Goal: Task Accomplishment & Management: Use online tool/utility

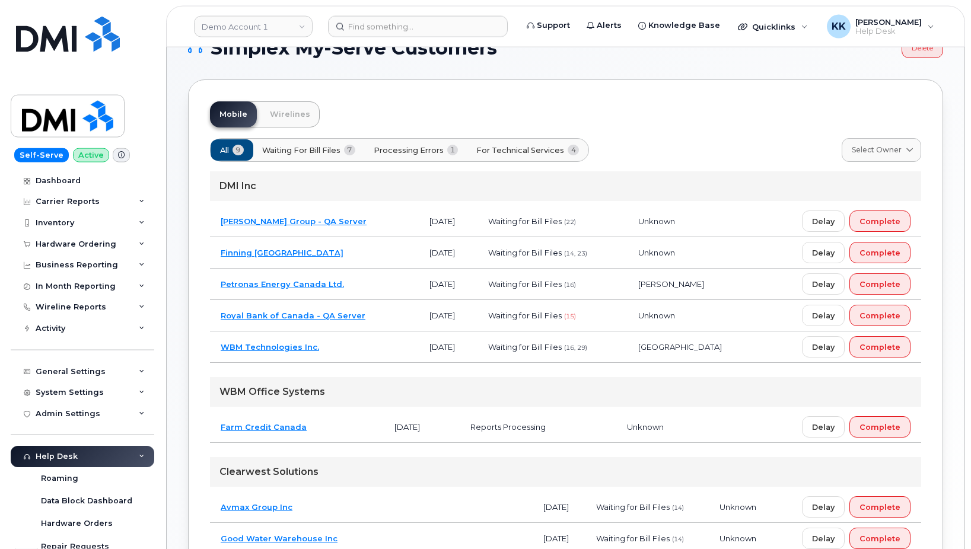
scroll to position [60, 0]
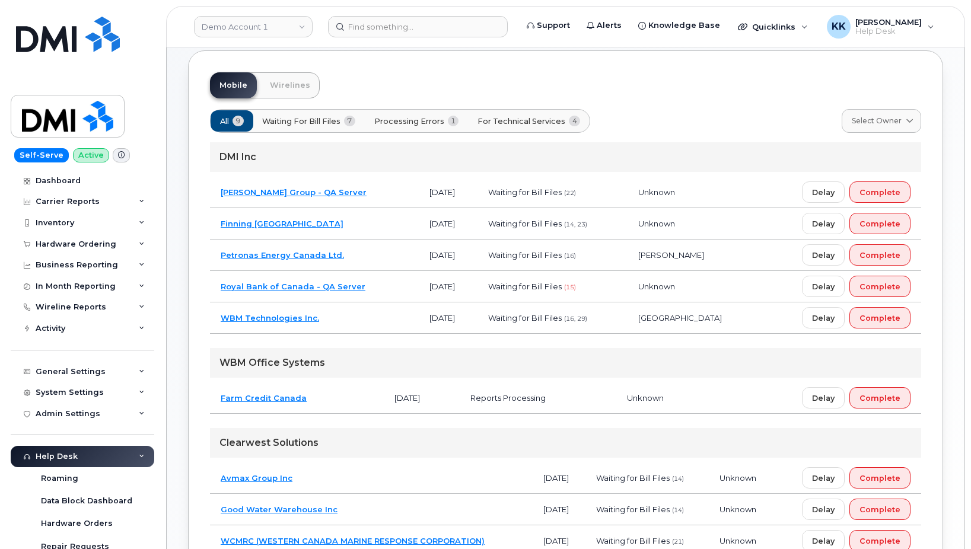
click at [419, 119] on span "Processing Errors" at bounding box center [409, 121] width 70 height 11
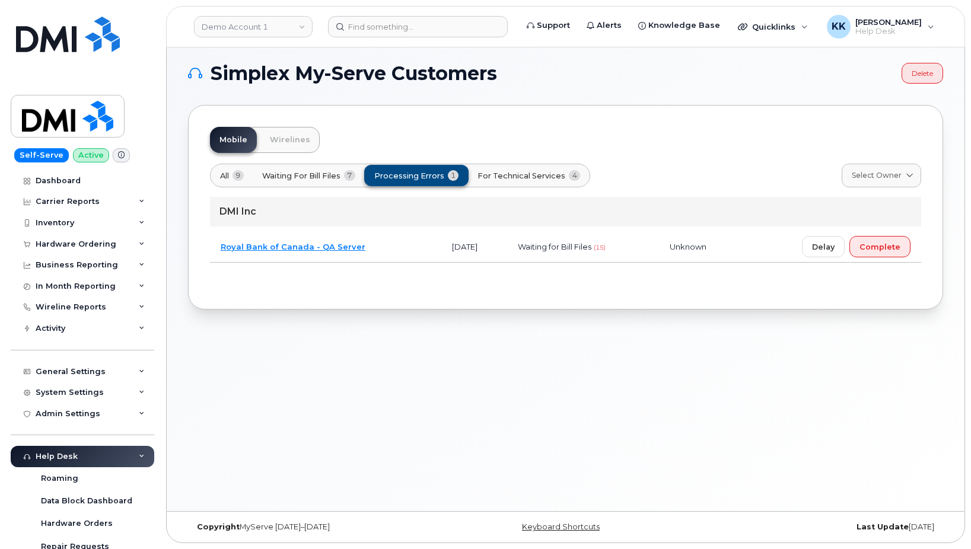
scroll to position [6, 0]
click at [227, 176] on span "All" at bounding box center [225, 175] width 9 height 11
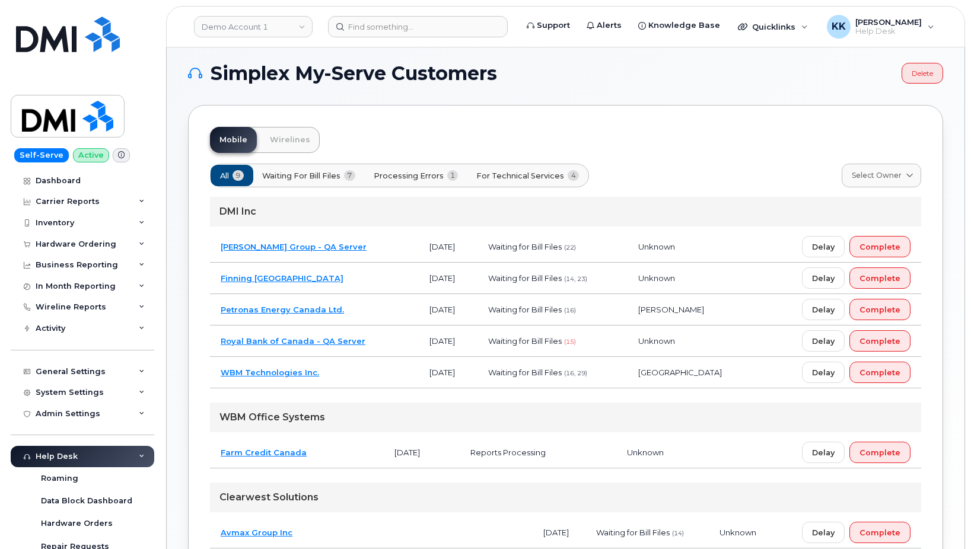
click at [393, 341] on td "Royal Bank of Canada - QA Server" at bounding box center [314, 341] width 209 height 31
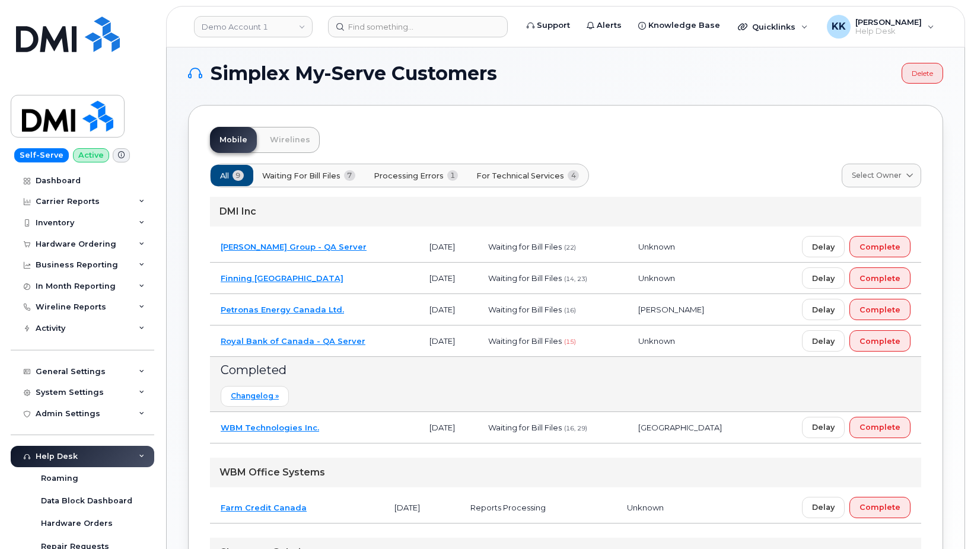
click at [381, 342] on td "Royal Bank of Canada - QA Server" at bounding box center [314, 341] width 209 height 31
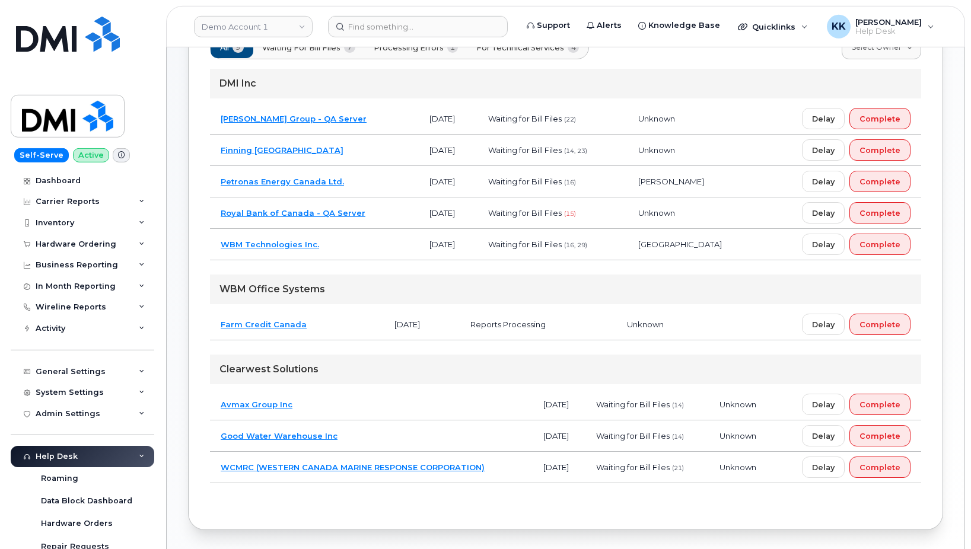
scroll to position [174, 0]
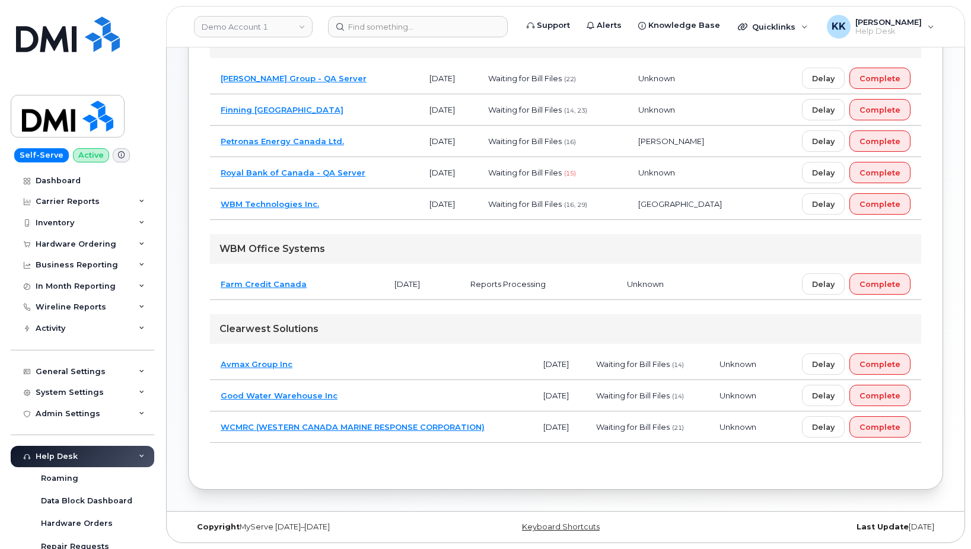
click at [374, 397] on td "Good Water Warehouse Inc" at bounding box center [371, 395] width 323 height 31
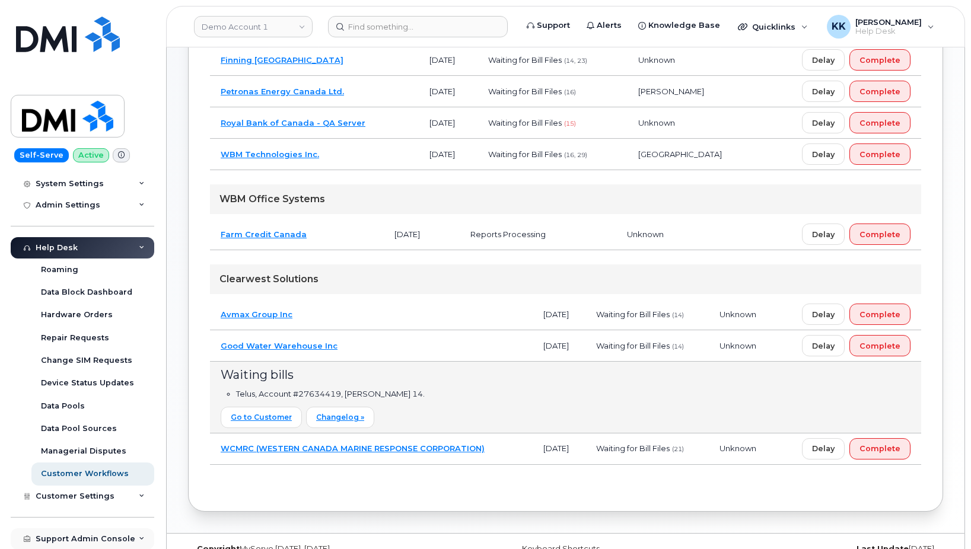
scroll to position [246, 0]
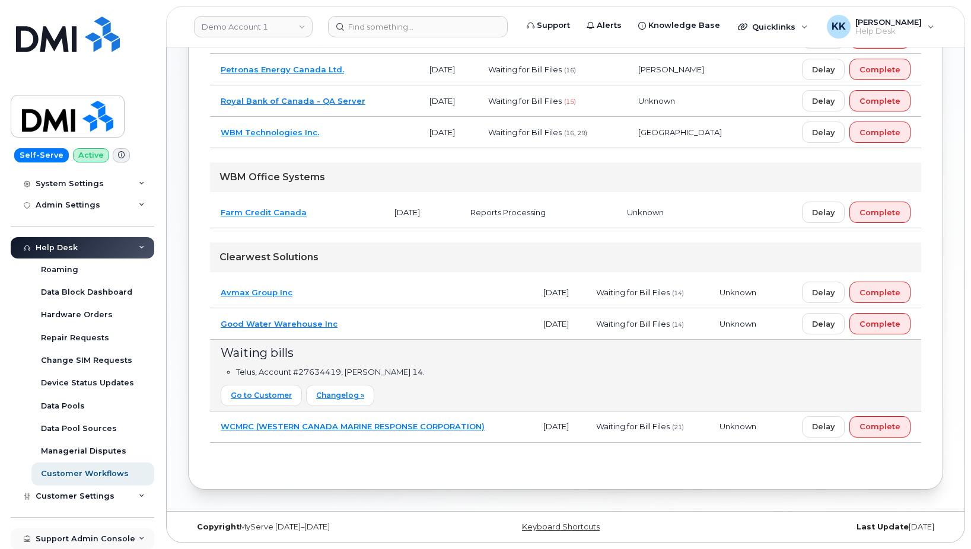
click at [71, 534] on div "Support Admin Console" at bounding box center [83, 538] width 144 height 21
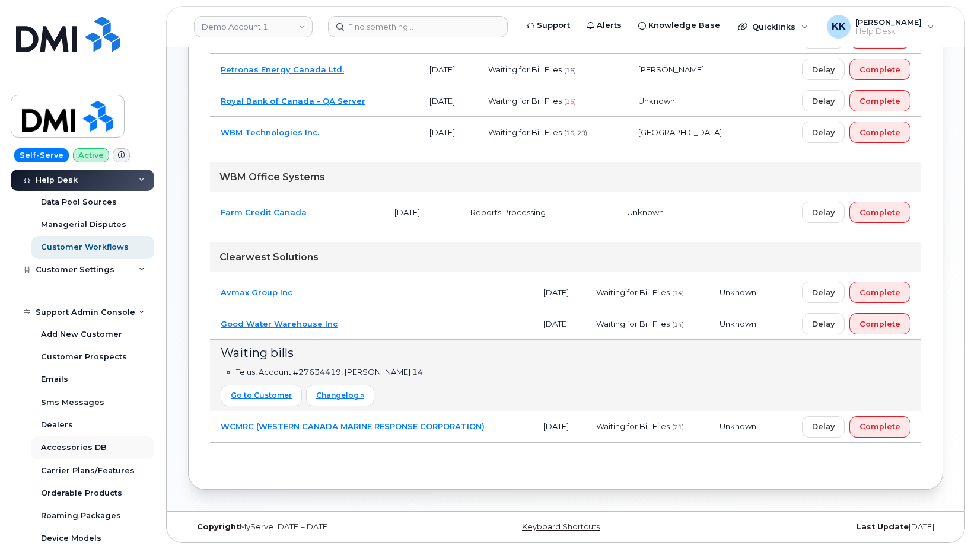
scroll to position [436, 0]
click at [86, 539] on div "Device Models" at bounding box center [71, 538] width 60 height 11
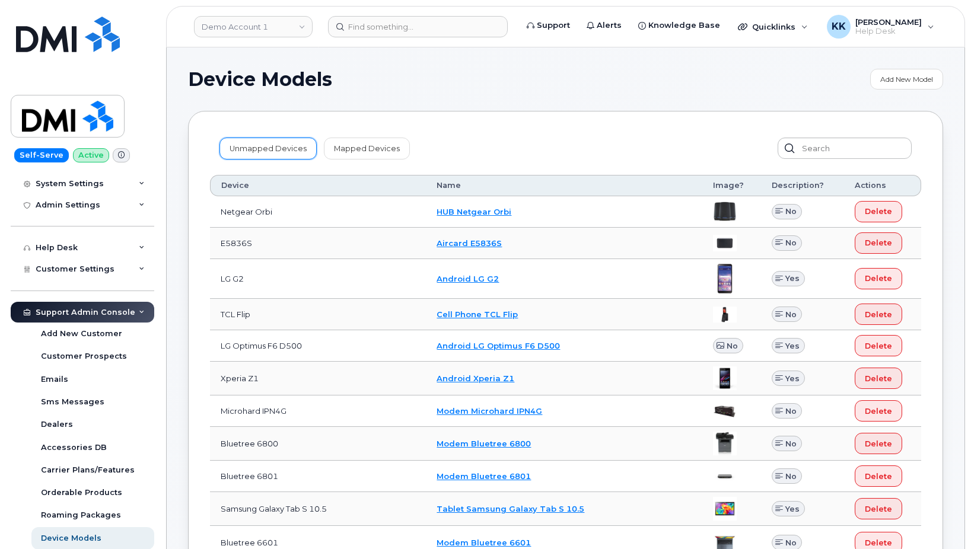
click at [260, 141] on link "Unmapped Devices" at bounding box center [267, 148] width 97 height 21
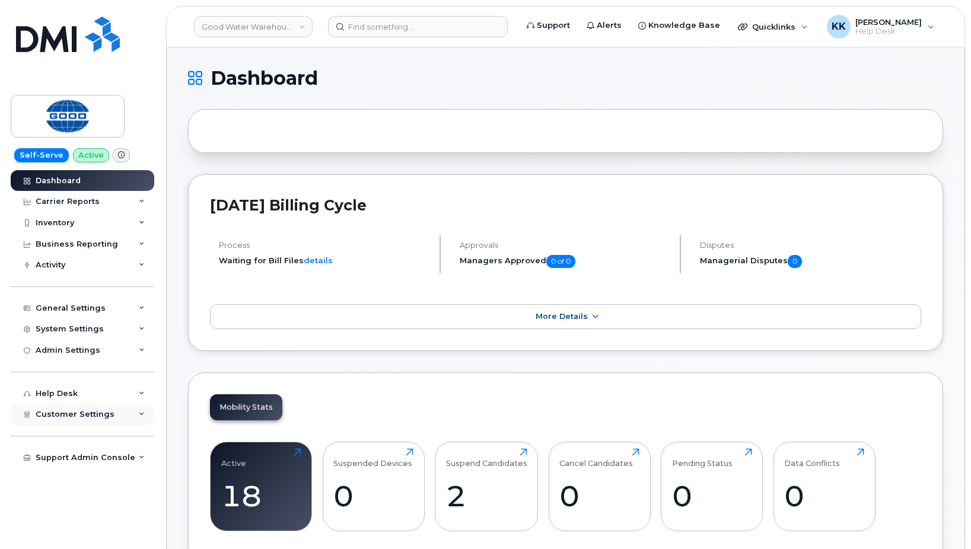
click at [91, 409] on div "Customer Settings" at bounding box center [83, 414] width 144 height 21
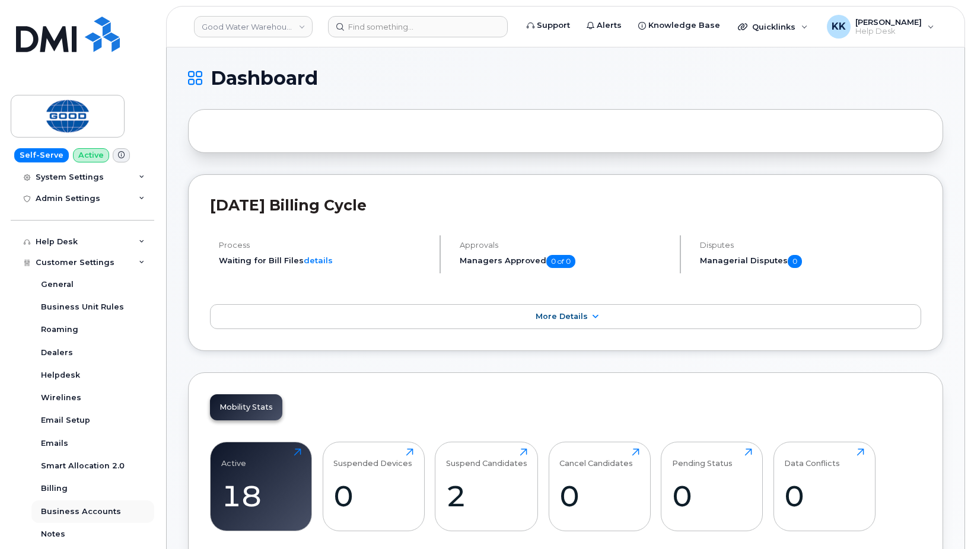
scroll to position [171, 0]
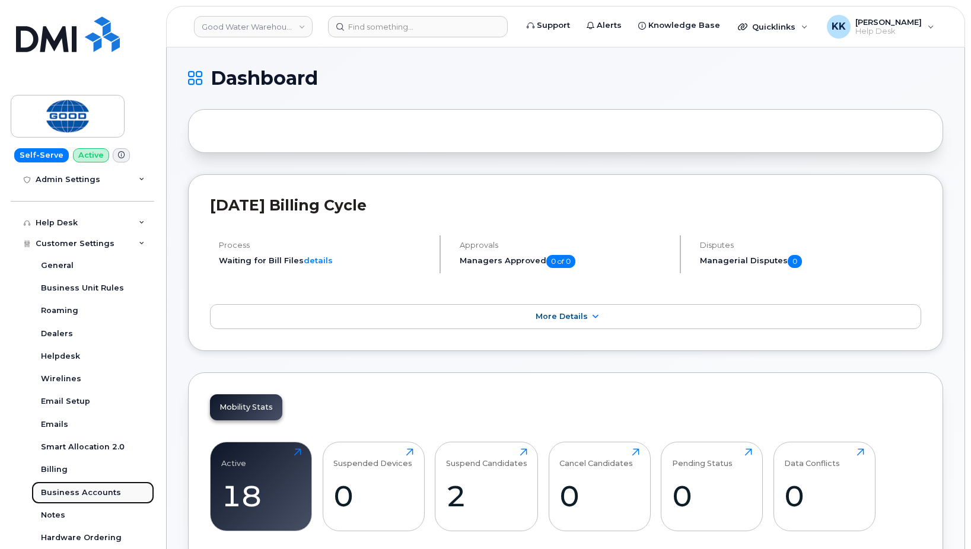
click at [77, 493] on div "Business Accounts" at bounding box center [81, 493] width 80 height 11
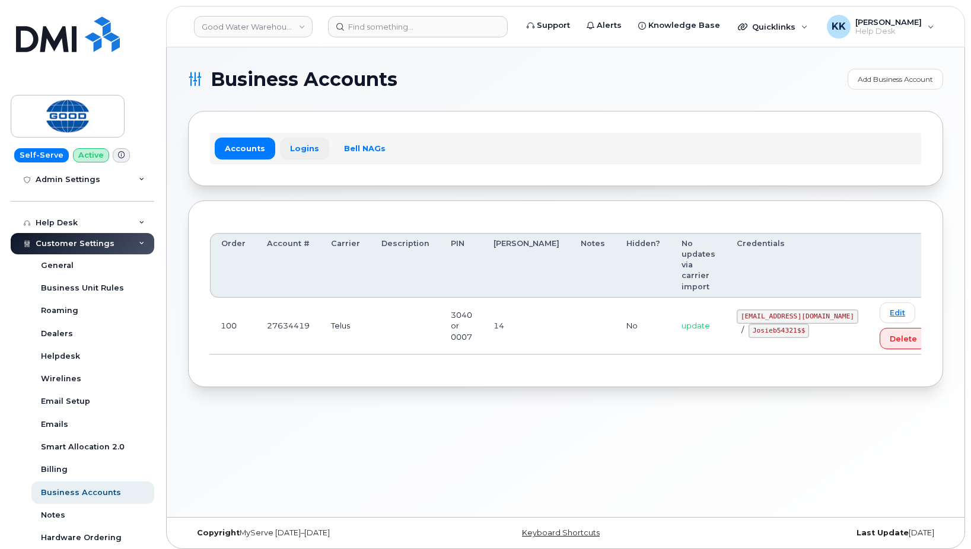
click at [299, 148] on link "Logins" at bounding box center [304, 148] width 49 height 21
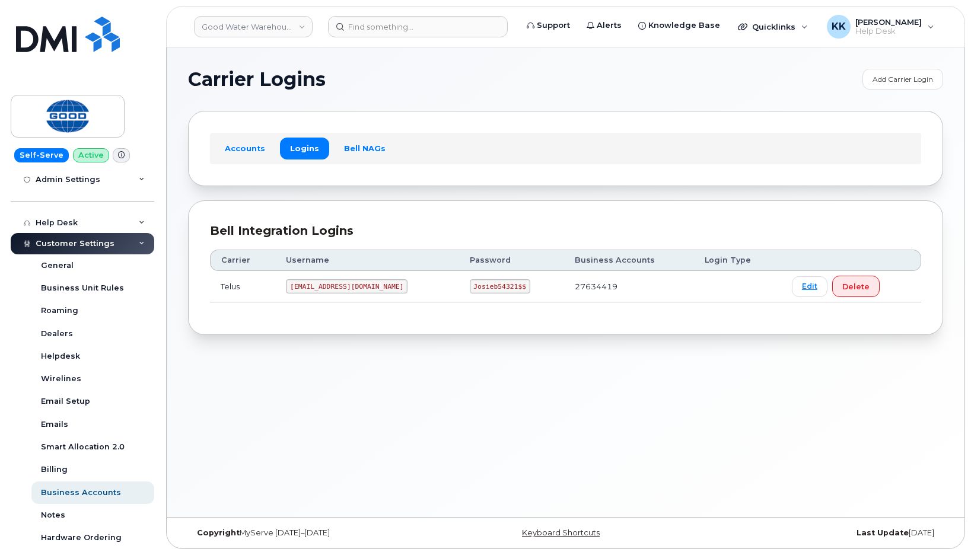
click at [323, 285] on code "[EMAIL_ADDRESS][DOMAIN_NAME]" at bounding box center [347, 286] width 122 height 14
click at [499, 291] on code "Josieb54321$$" at bounding box center [500, 286] width 60 height 14
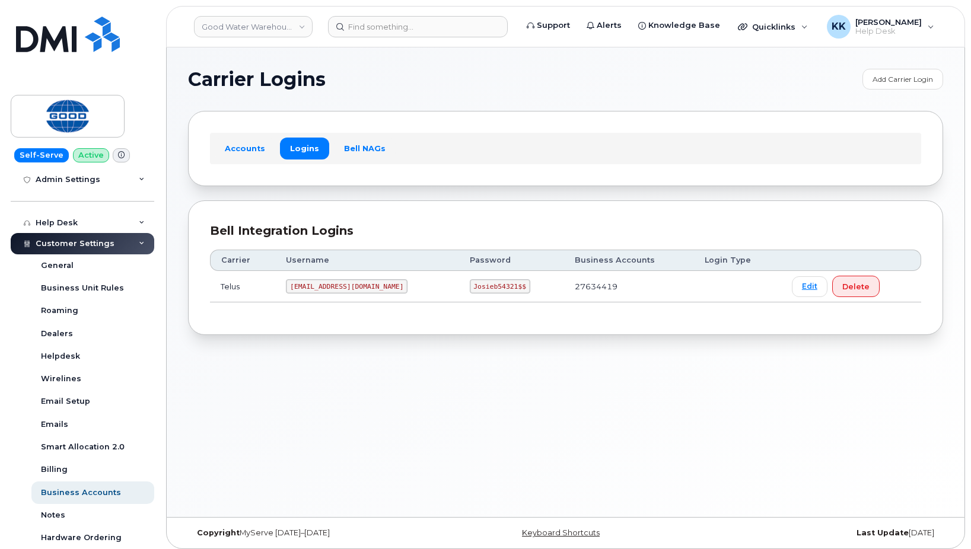
click at [499, 291] on code "Josieb54321$$" at bounding box center [500, 286] width 60 height 14
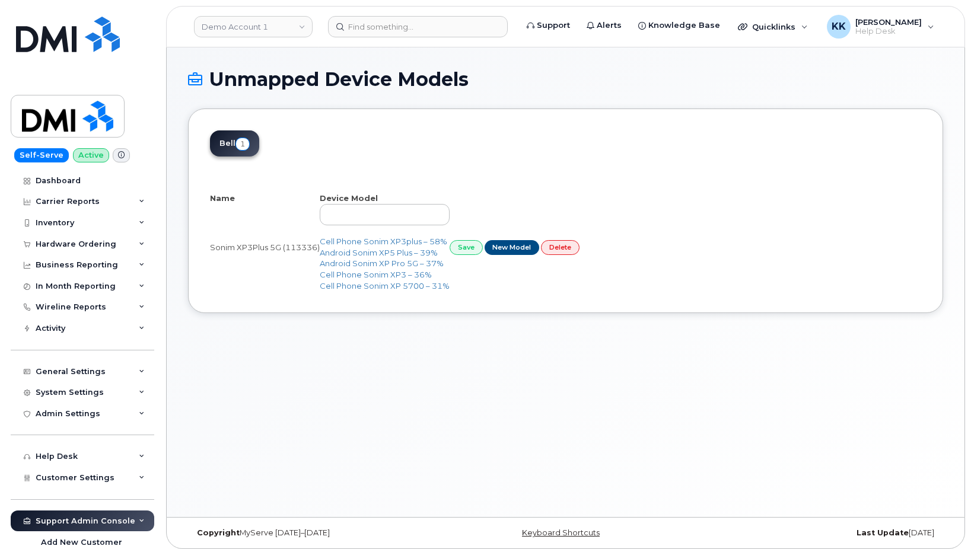
select select "25"
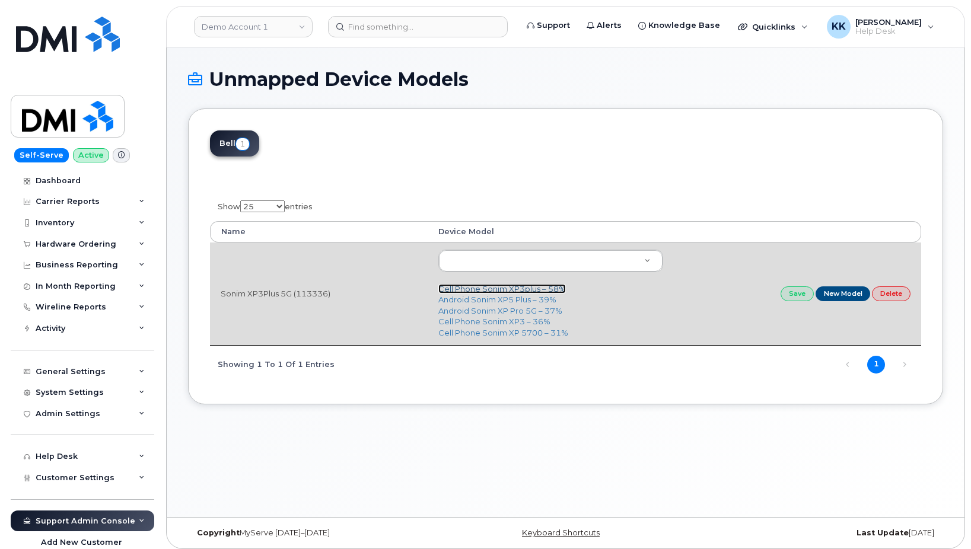
click at [493, 289] on link "Cell Phone Sonim XP3plus – 58%" at bounding box center [502, 288] width 128 height 9
type input "2785"
click at [786, 292] on link "Save" at bounding box center [797, 293] width 33 height 15
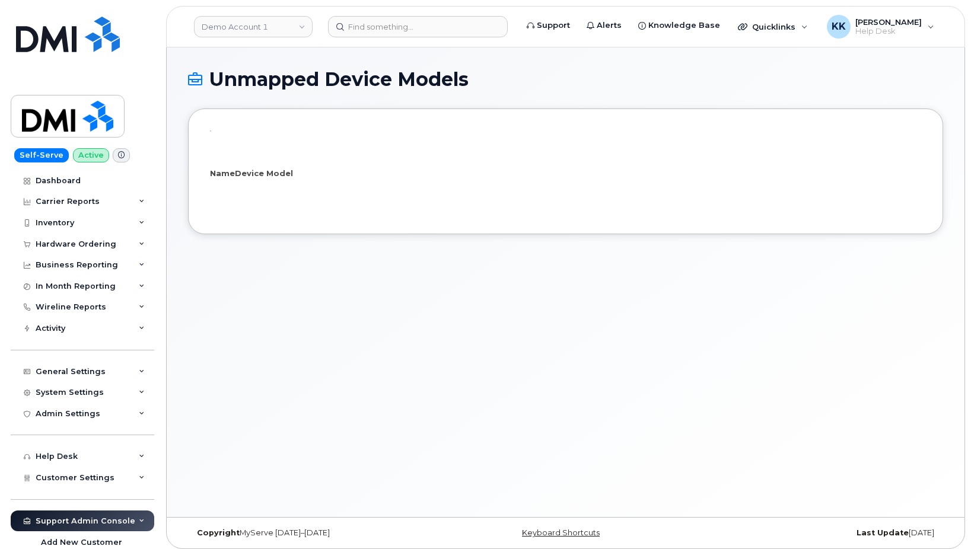
select select "25"
